Goal: Task Accomplishment & Management: Complete application form

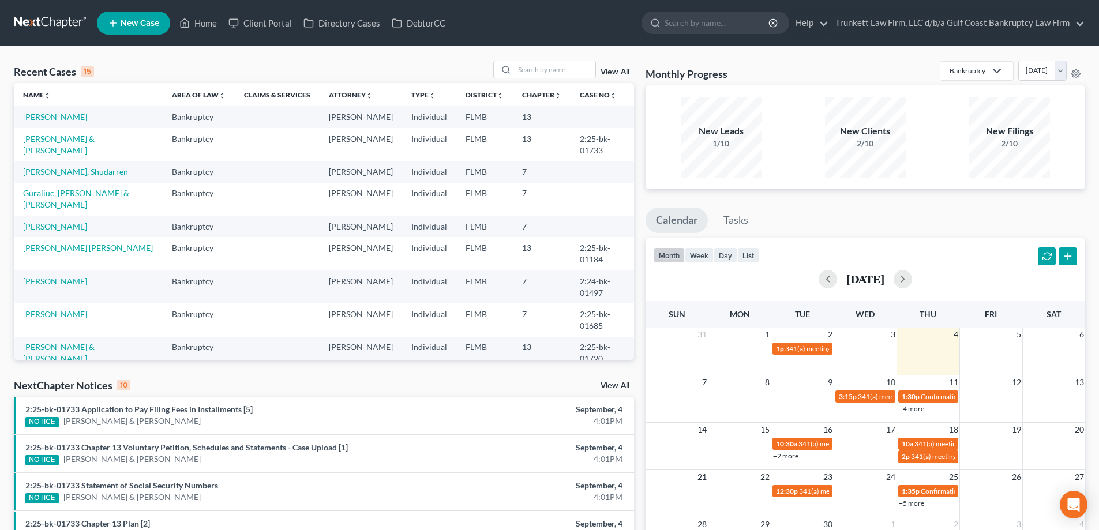
click at [57, 118] on link "[PERSON_NAME]" at bounding box center [55, 117] width 64 height 10
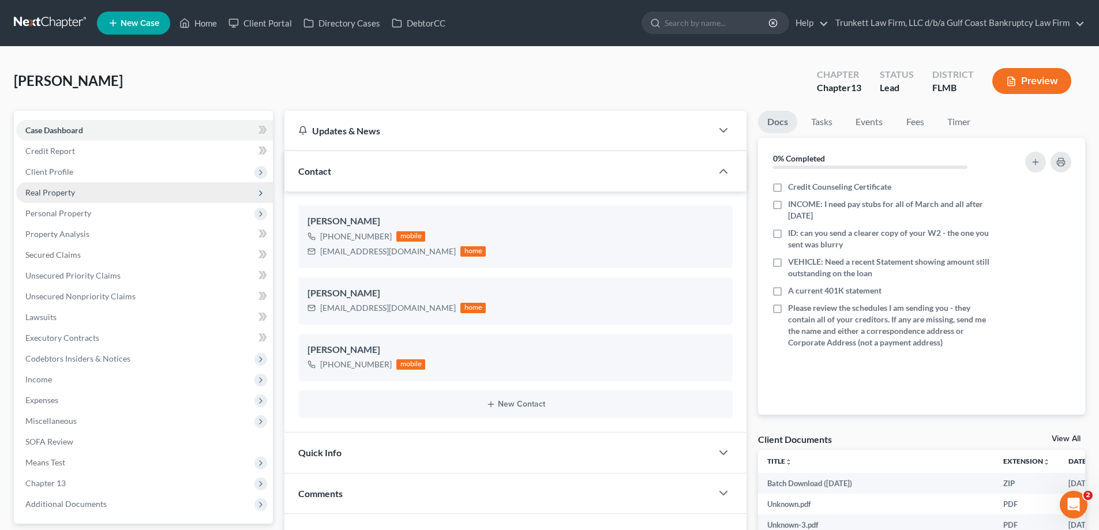
click at [63, 193] on span "Real Property" at bounding box center [50, 192] width 50 height 10
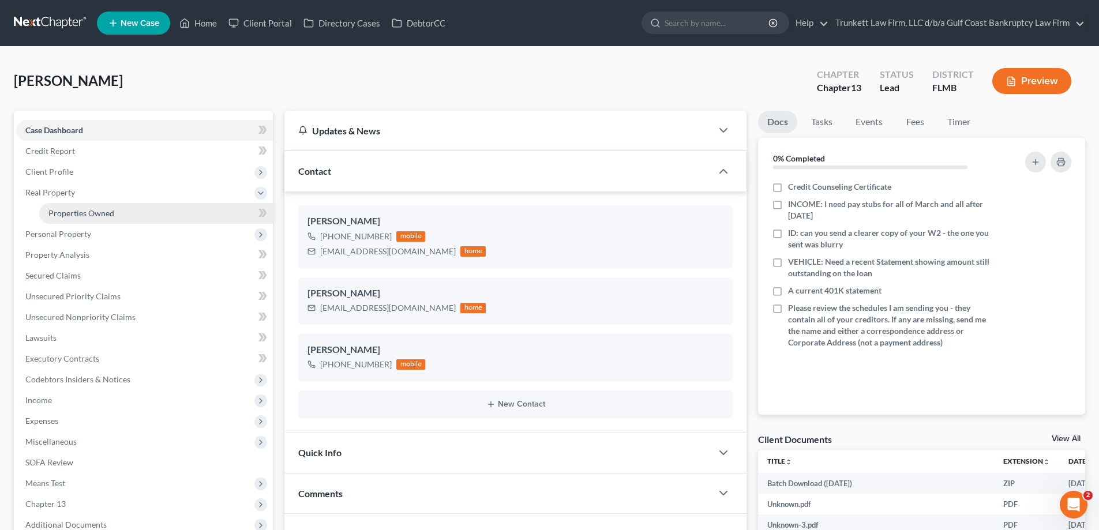
click at [116, 211] on link "Properties Owned" at bounding box center [156, 213] width 234 height 21
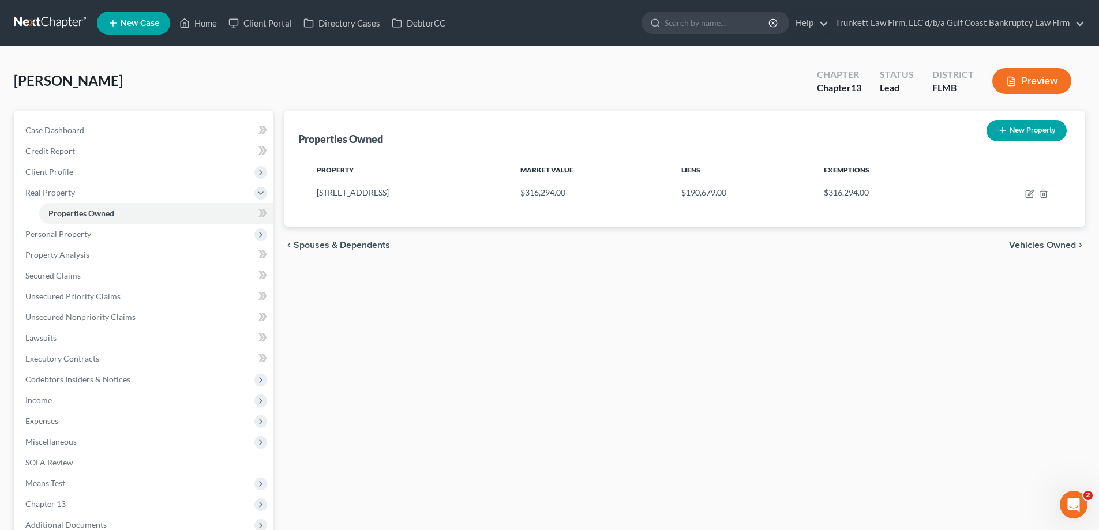
click at [1035, 122] on button "New Property" at bounding box center [1026, 130] width 80 height 21
select select "9"
select select "0"
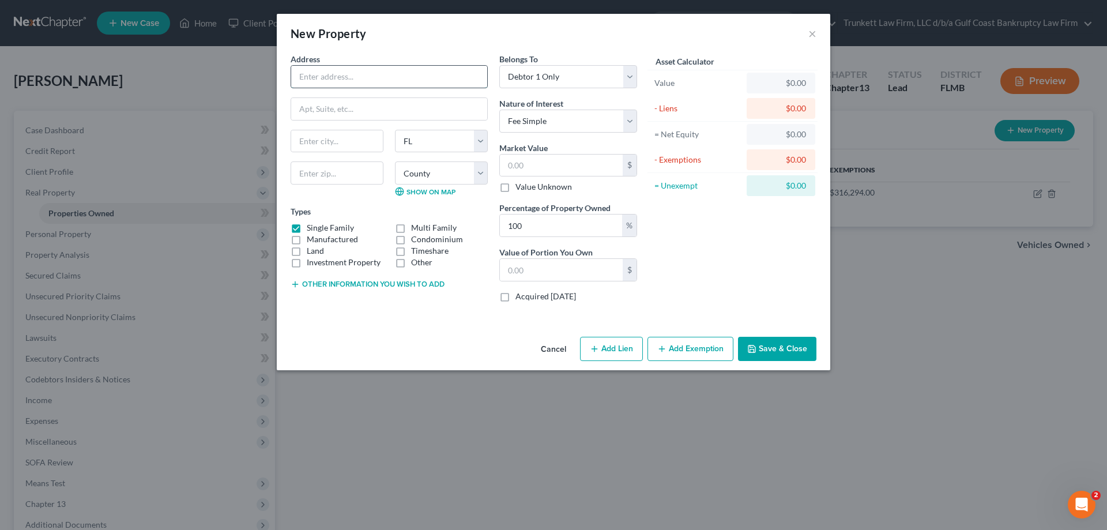
click at [337, 70] on input "text" at bounding box center [389, 77] width 196 height 22
type input "[STREET_ADDRESS]"
type input "33974"
click at [560, 73] on select "Select Debtor 1 Only Debtor 2 Only Debtor 1 And Debtor 2 Only At Least One Of T…" at bounding box center [568, 76] width 138 height 23
select select "3"
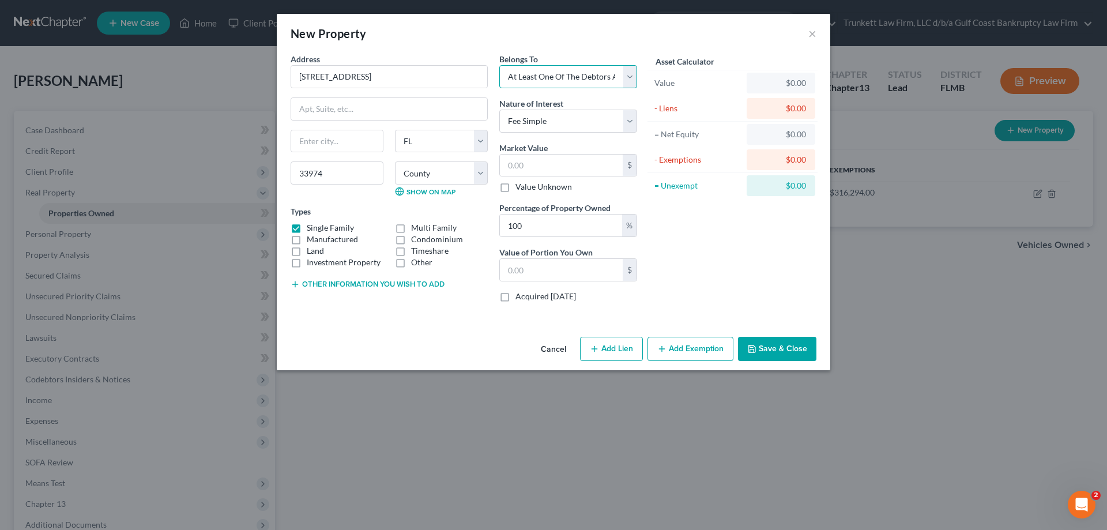
click at [499, 65] on select "Select Debtor 1 Only Debtor 2 Only Debtor 1 And Debtor 2 Only At Least One Of T…" at bounding box center [568, 76] width 138 height 23
click at [543, 121] on select "Select Fee Simple Joint Tenant Life Estate Equitable Interest Future Interest T…" at bounding box center [568, 121] width 138 height 23
click at [351, 280] on button "Other information you wish to add" at bounding box center [368, 284] width 154 height 9
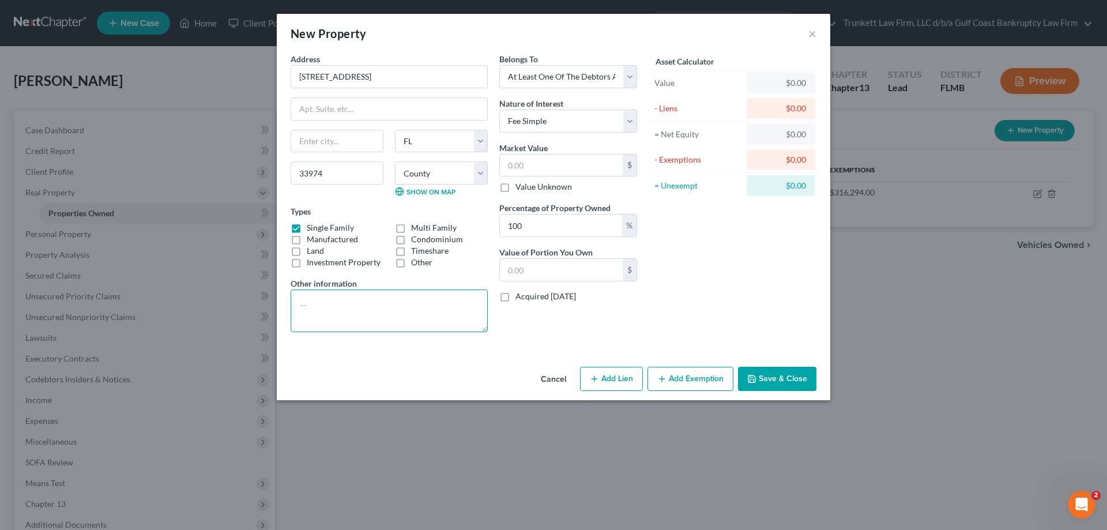
click at [336, 300] on textarea at bounding box center [389, 311] width 197 height 43
type textarea "duplex"
click at [541, 168] on input "text" at bounding box center [561, 166] width 123 height 22
type input "3"
type input "3.00"
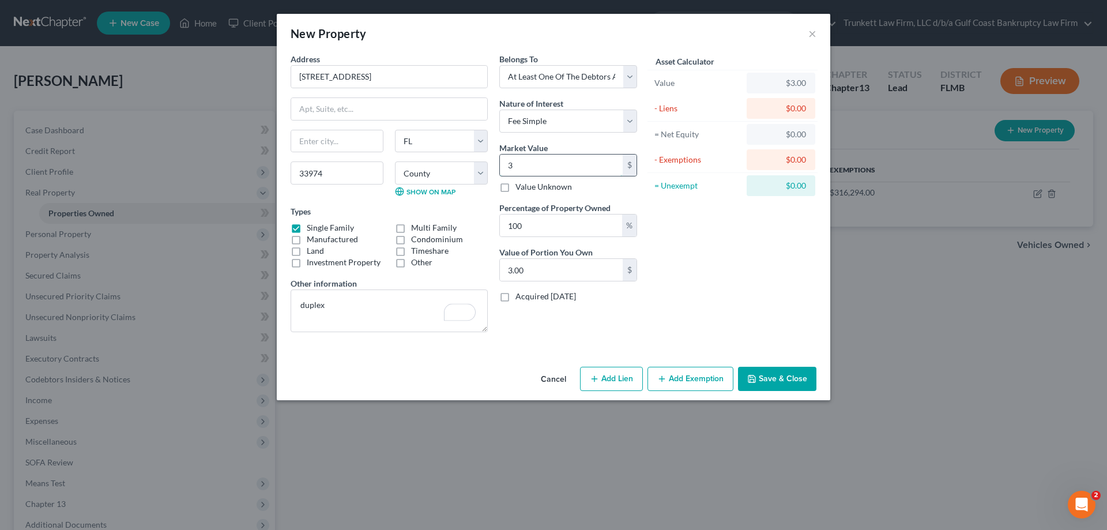
type input "30"
type input "30.00"
type input "300"
type input "300.00"
type input "30"
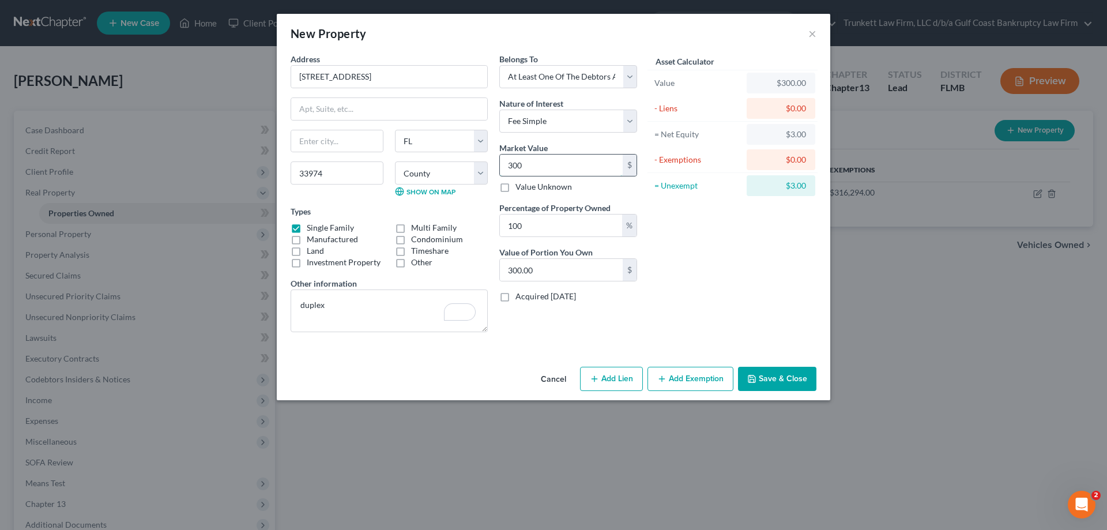
type input "30.00"
type input "3"
type input "3.00"
type input "35"
type input "35.00"
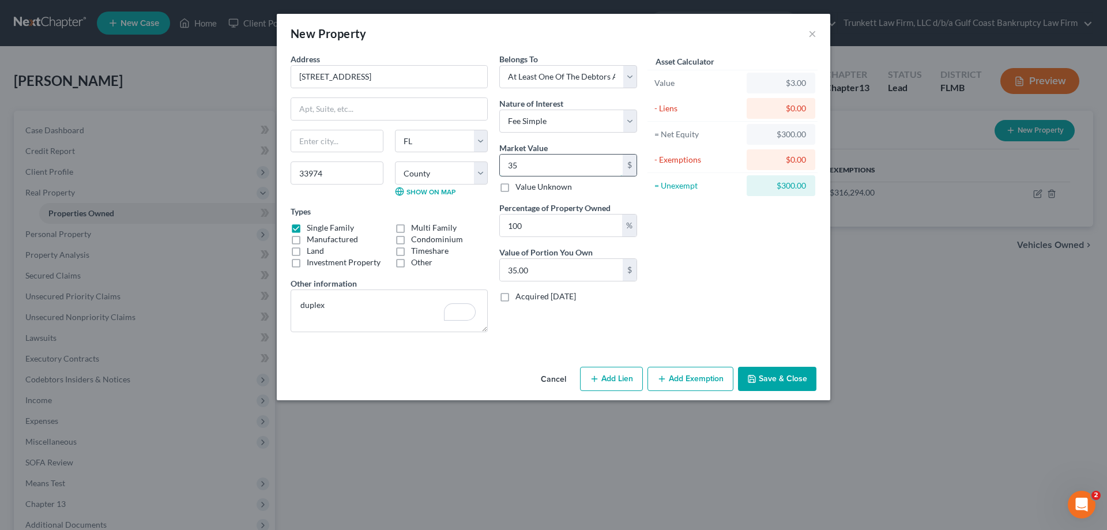
type input "350"
type input "350.00"
type input "3500"
type input "3,500.00"
type input "3,5000"
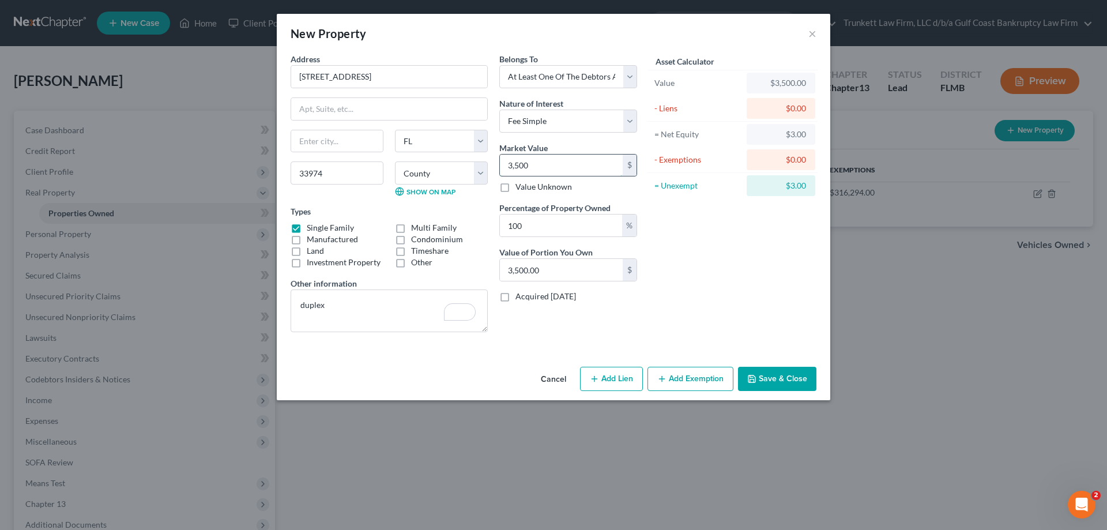
type input "35,000.00"
type input "35,0000"
type input "350,000.00"
type input "350,000"
click at [525, 224] on input "100" at bounding box center [561, 226] width 122 height 22
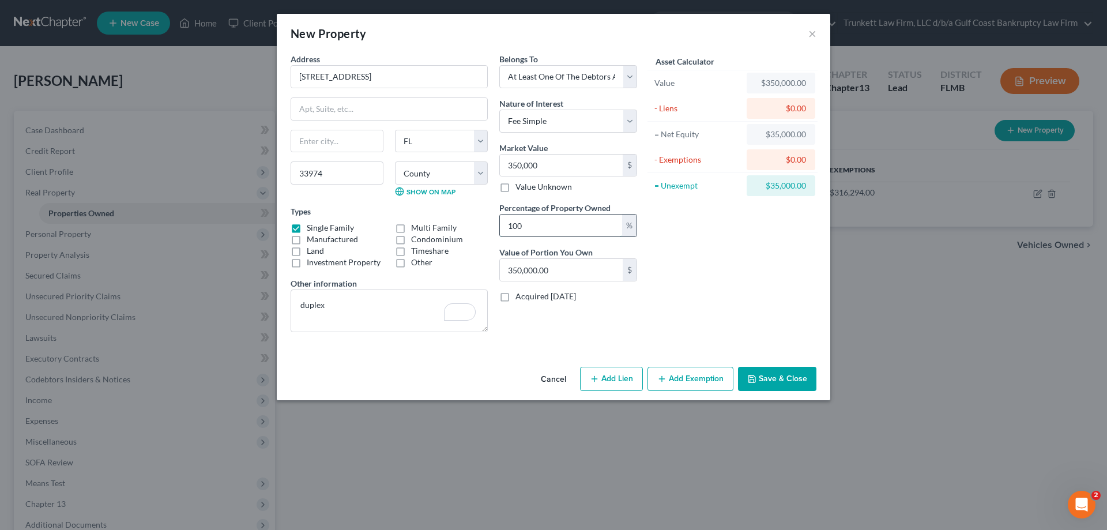
type input "10"
type input "35,000.00"
type input "1"
type input "3,500.00"
type input "5"
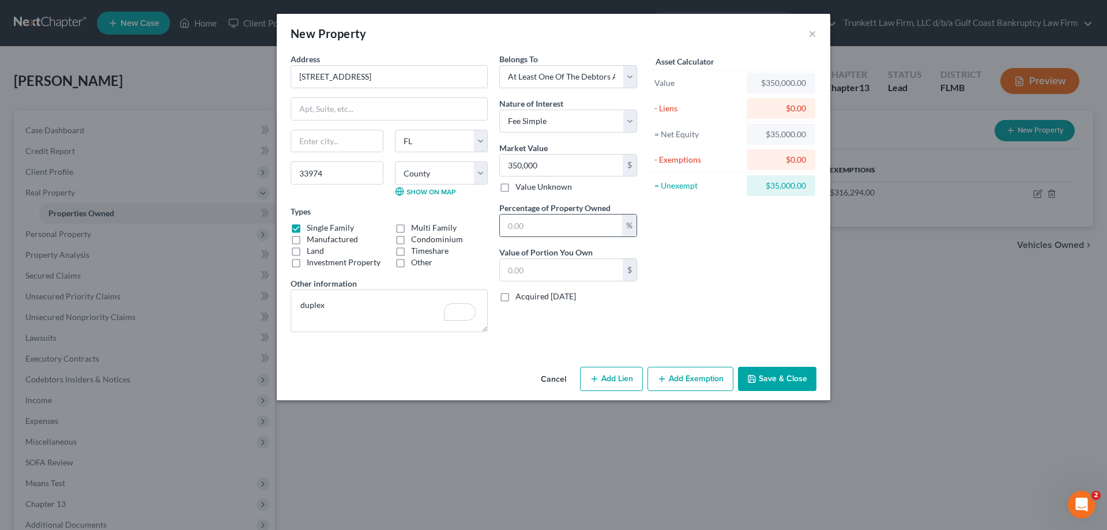
type input "17,500.00"
type input "50"
type input "175,000.00"
type input "50"
click at [775, 374] on button "Save & Close" at bounding box center [777, 379] width 78 height 24
